Goal: Transaction & Acquisition: Purchase product/service

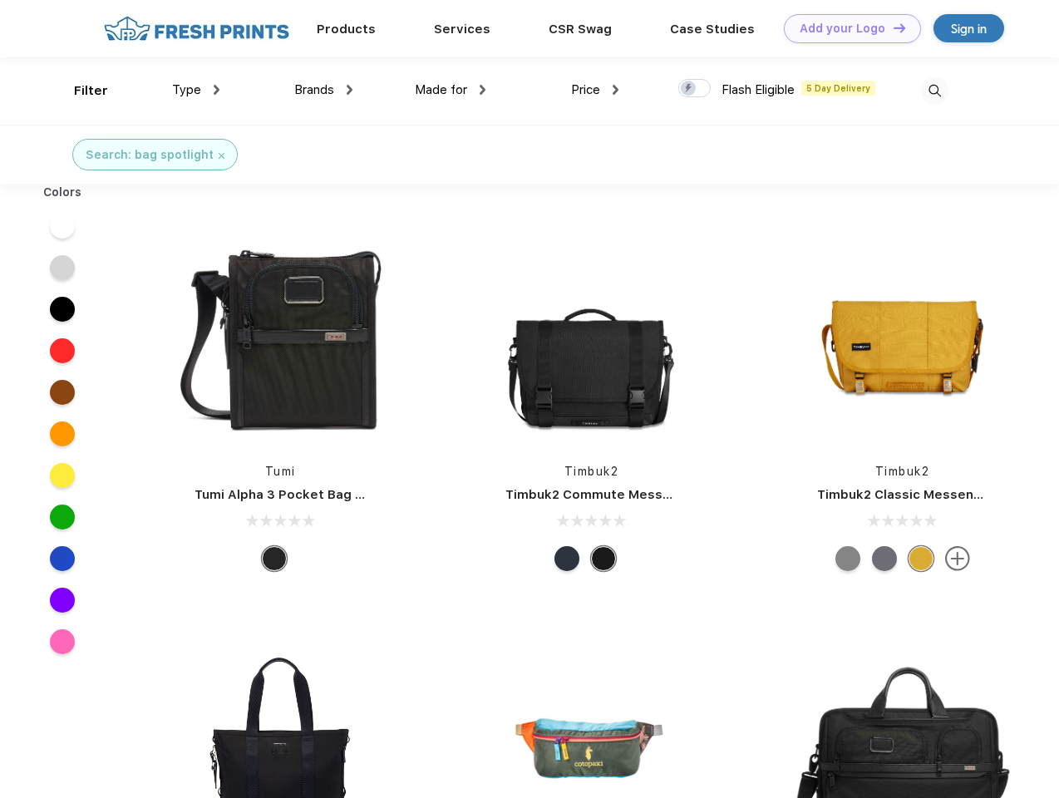
scroll to position [1, 0]
click at [846, 28] on link "Add your Logo Design Tool" at bounding box center [852, 28] width 137 height 29
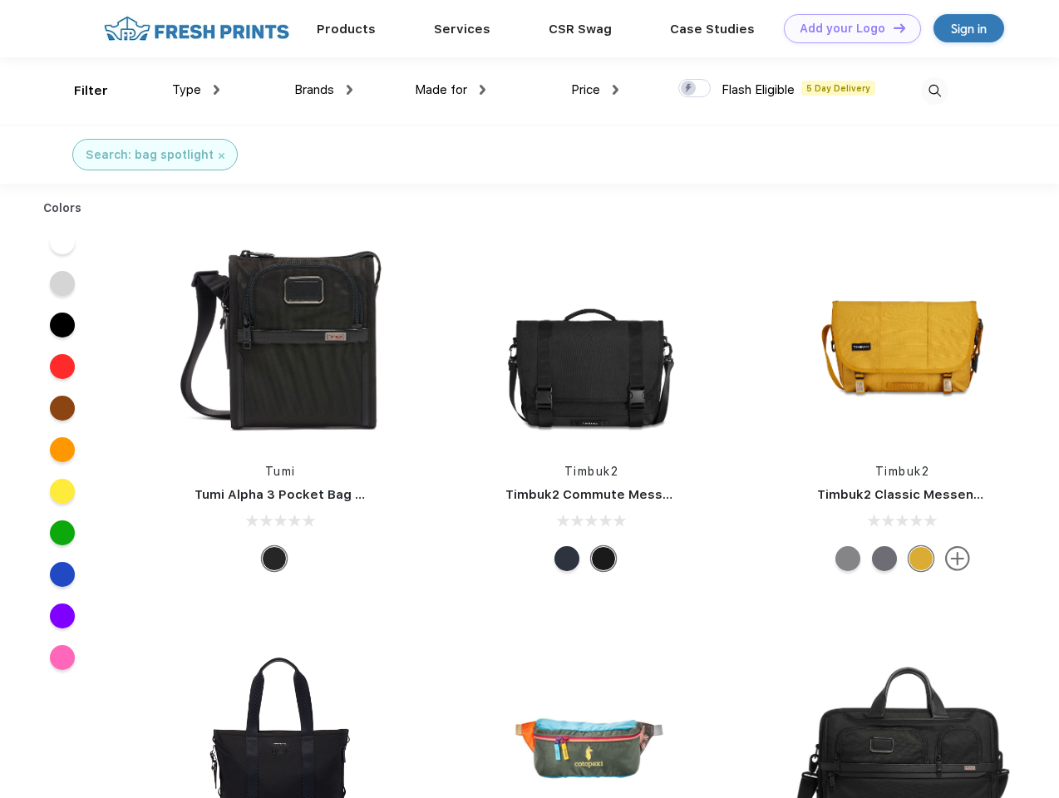
click at [0, 0] on div "Design Tool" at bounding box center [0, 0] width 0 height 0
click at [892, 27] on link "Add your Logo Design Tool" at bounding box center [852, 28] width 137 height 29
click at [80, 91] on div "Filter" at bounding box center [91, 90] width 34 height 19
click at [196, 90] on span "Type" at bounding box center [186, 89] width 29 height 15
click at [323, 90] on span "Brands" at bounding box center [314, 89] width 40 height 15
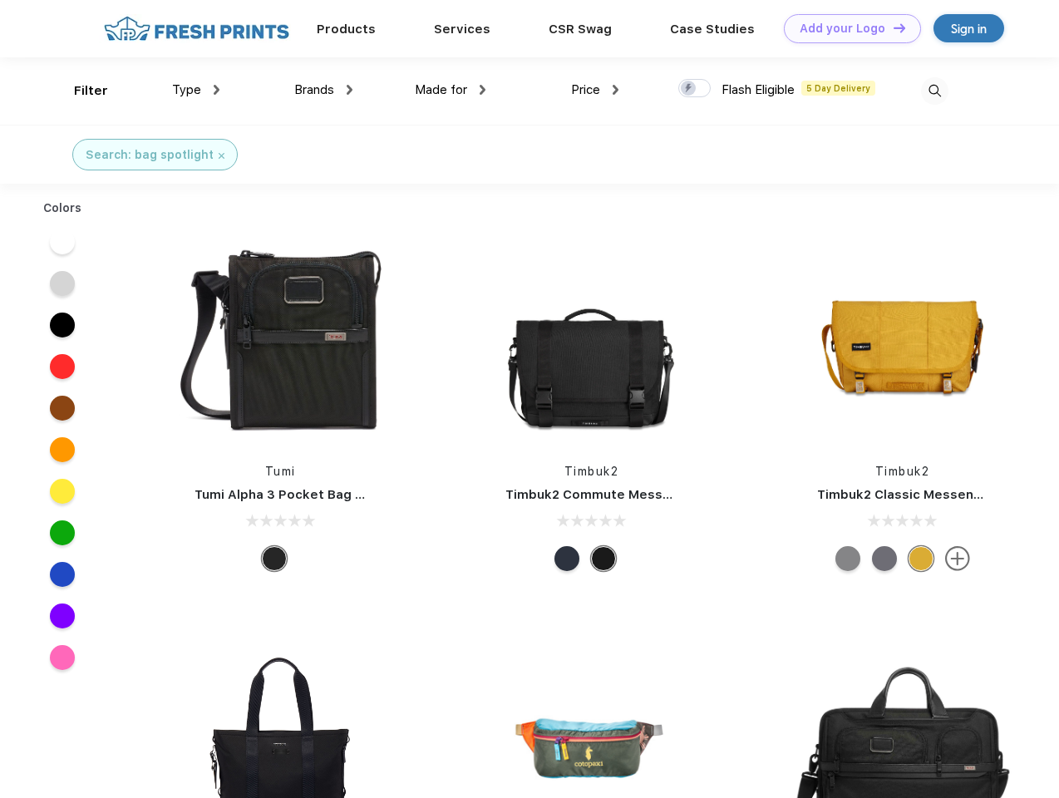
click at [450, 90] on span "Made for" at bounding box center [441, 89] width 52 height 15
click at [595, 90] on span "Price" at bounding box center [585, 89] width 29 height 15
click at [695, 89] on div at bounding box center [694, 88] width 32 height 18
click at [689, 89] on input "checkbox" at bounding box center [683, 83] width 11 height 11
click at [934, 91] on img at bounding box center [934, 90] width 27 height 27
